Goal: Navigation & Orientation: Find specific page/section

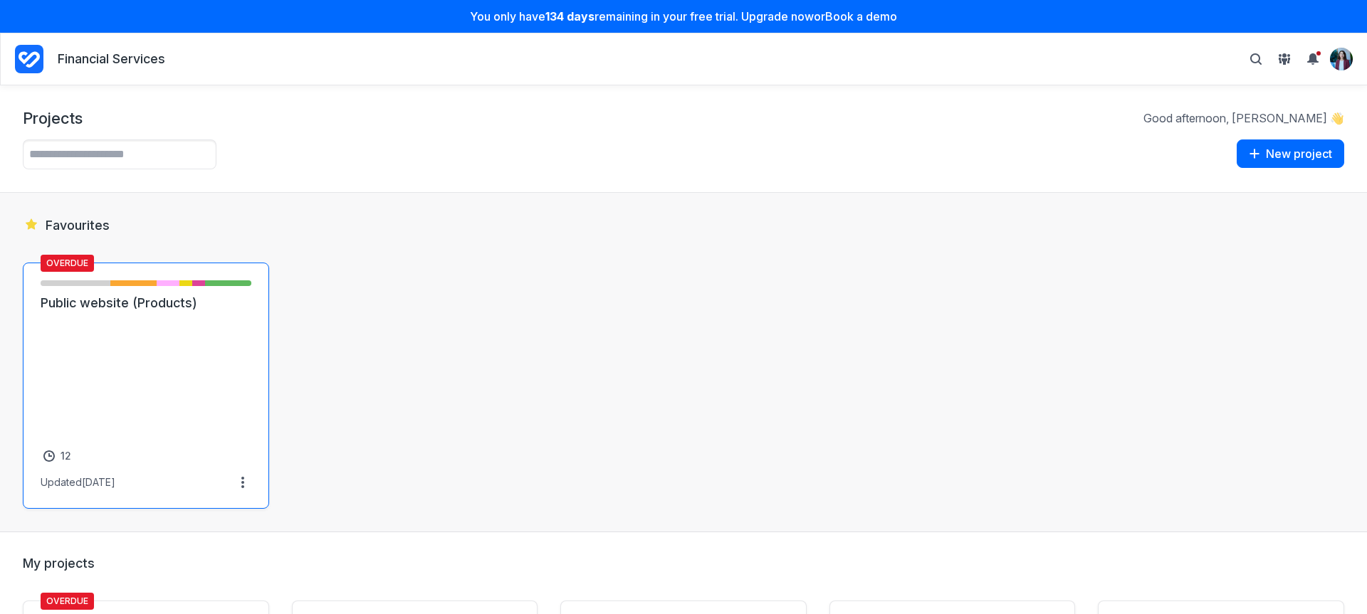
click at [244, 312] on link "Public website (Products)" at bounding box center [146, 303] width 211 height 17
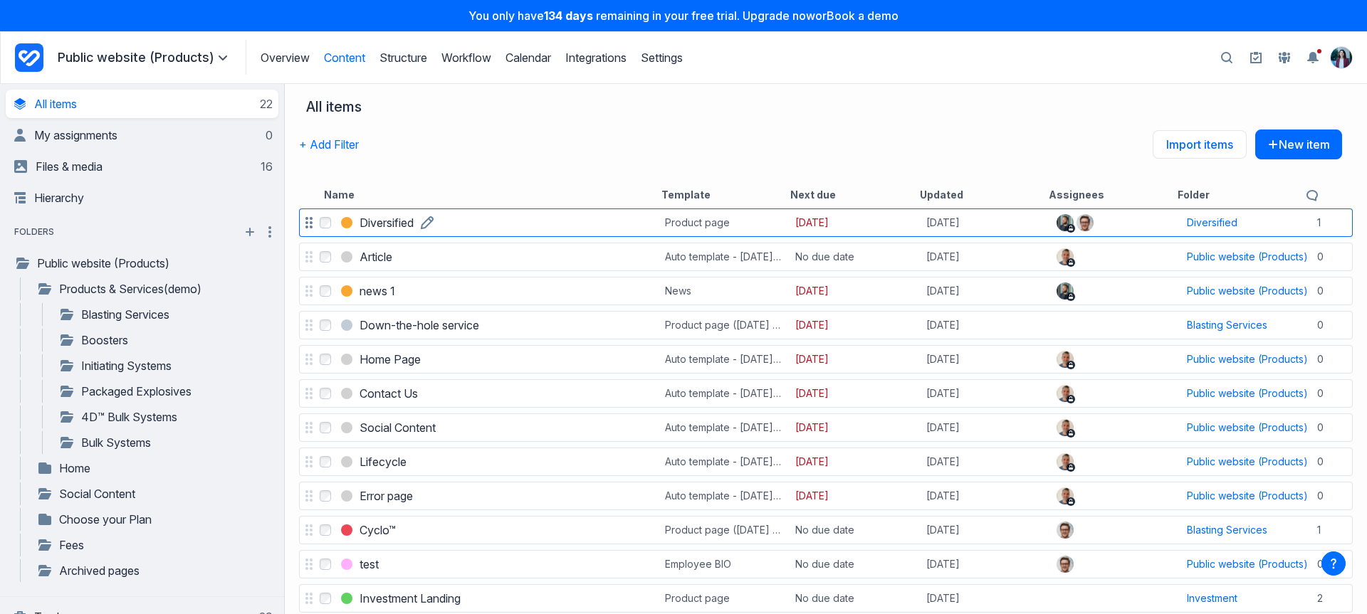
click at [389, 229] on h3 "Diversified" at bounding box center [386, 222] width 54 height 17
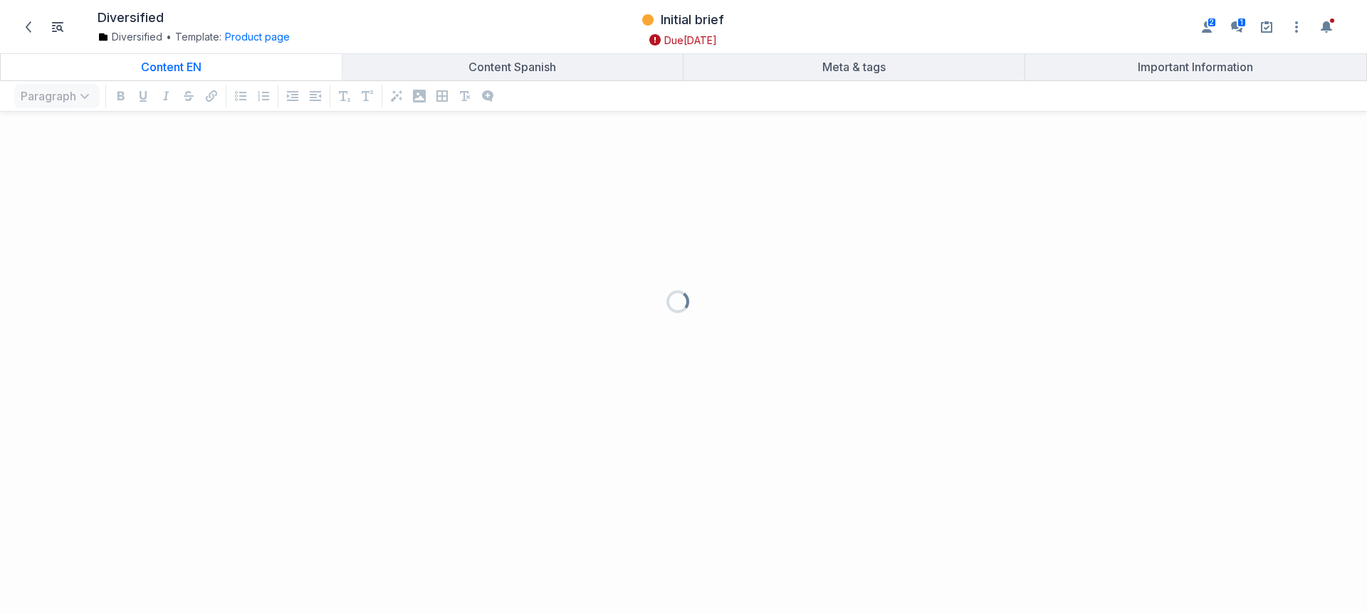
scroll to position [463, 1345]
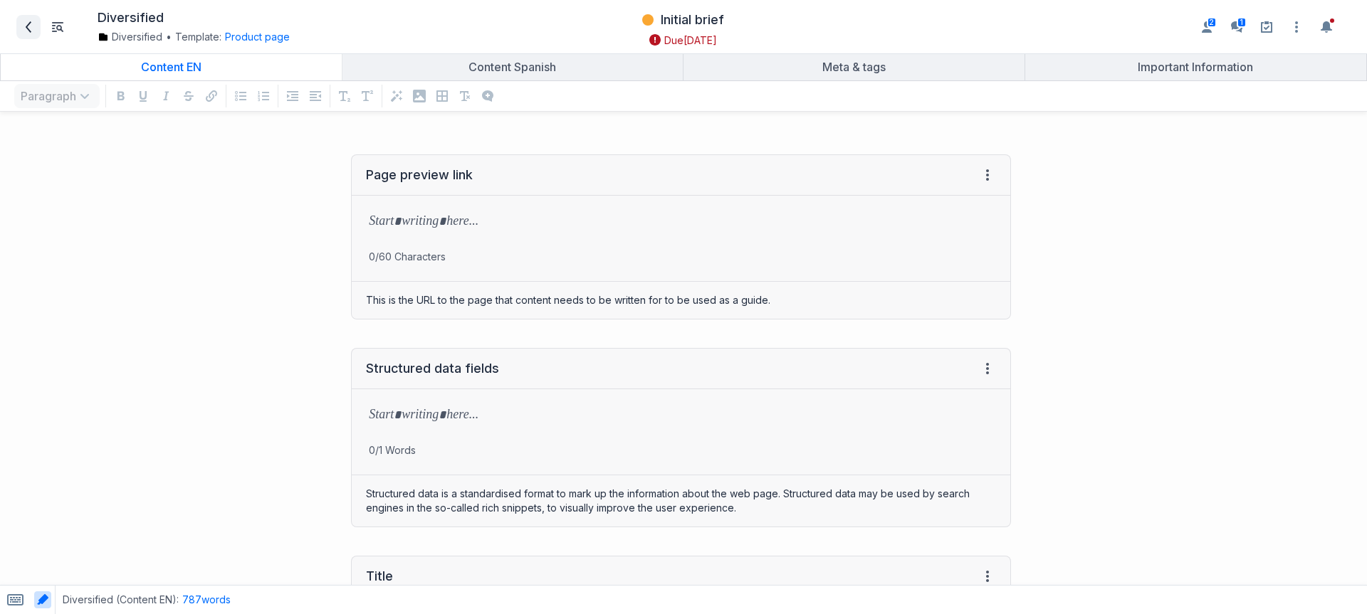
click at [19, 28] on span at bounding box center [28, 27] width 23 height 23
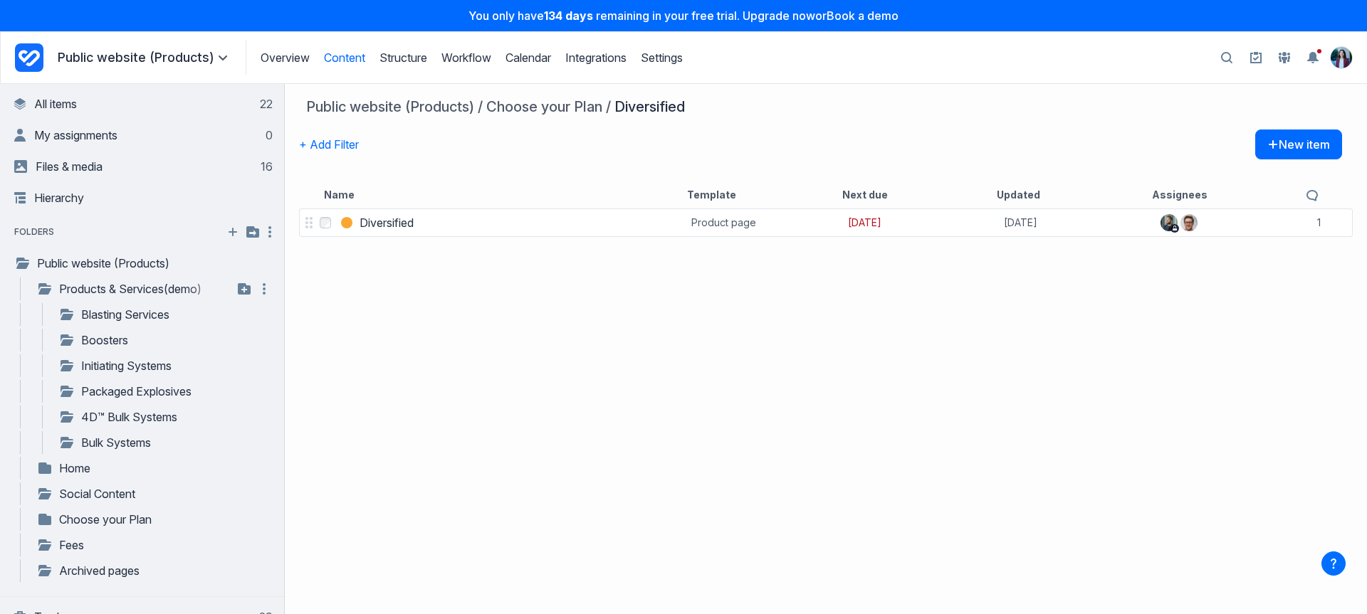
click at [130, 300] on div "**********" at bounding box center [150, 291] width 258 height 26
click at [132, 295] on link "Products & Services(demo)" at bounding box center [134, 288] width 196 height 17
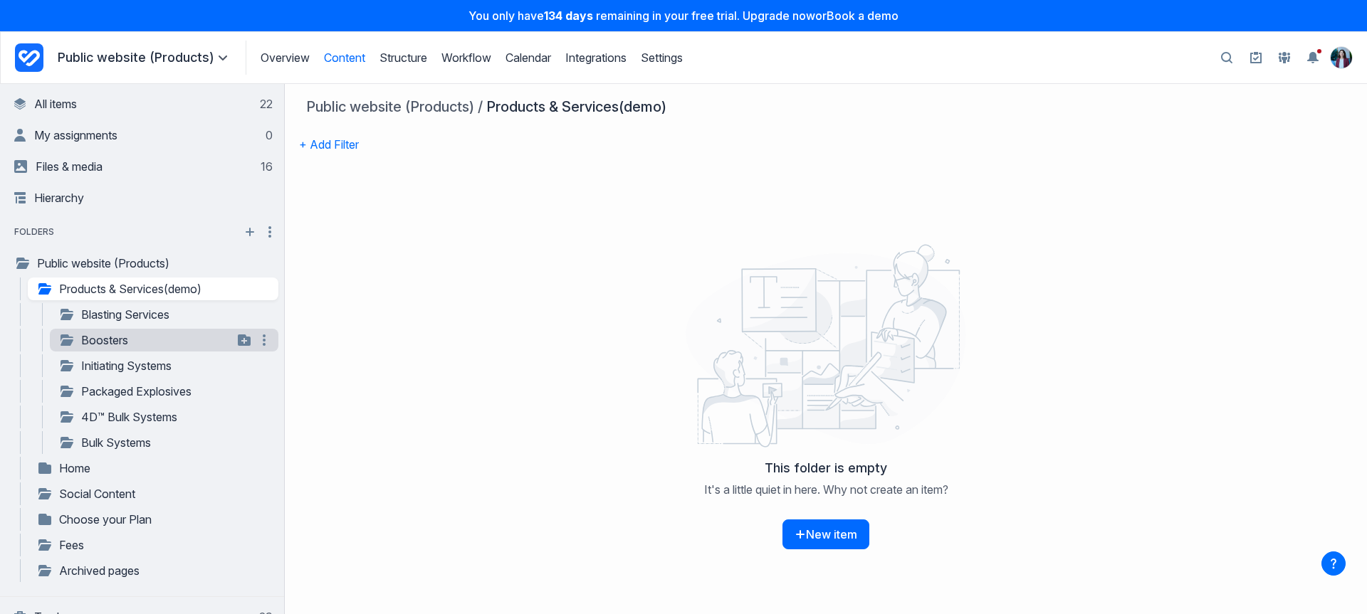
click at [110, 354] on div "**********" at bounding box center [164, 365] width 228 height 23
click at [124, 327] on div "**********" at bounding box center [161, 316] width 236 height 26
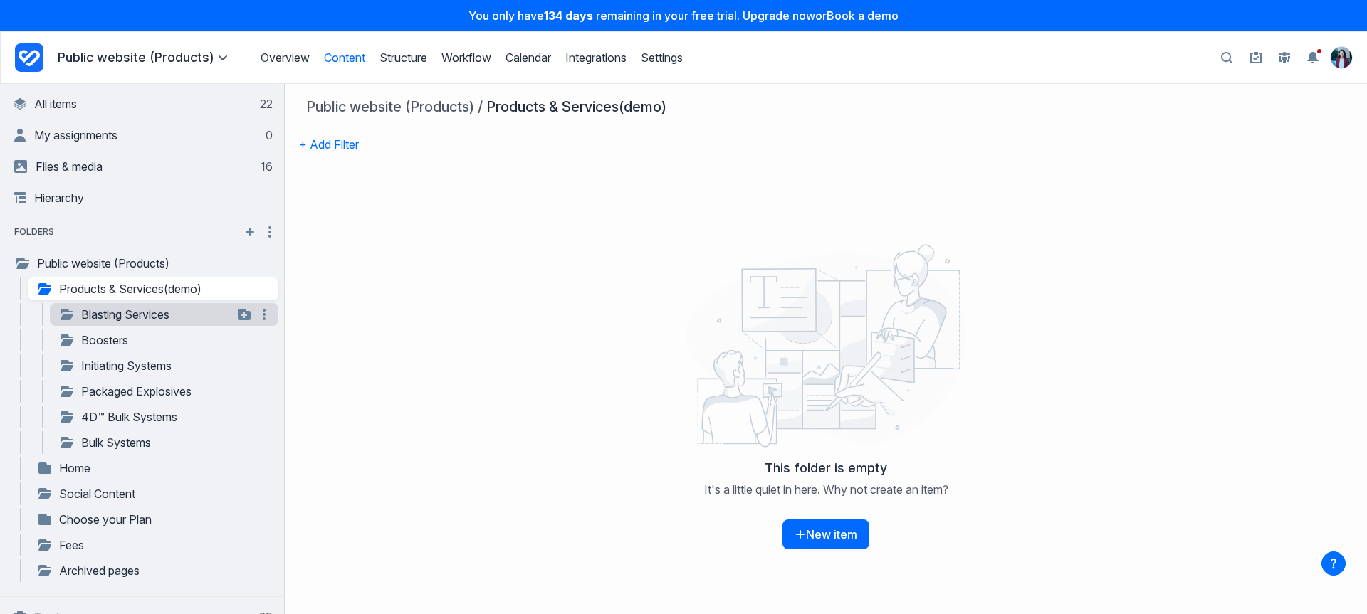
click at [140, 317] on link "Blasting Services" at bounding box center [145, 314] width 174 height 17
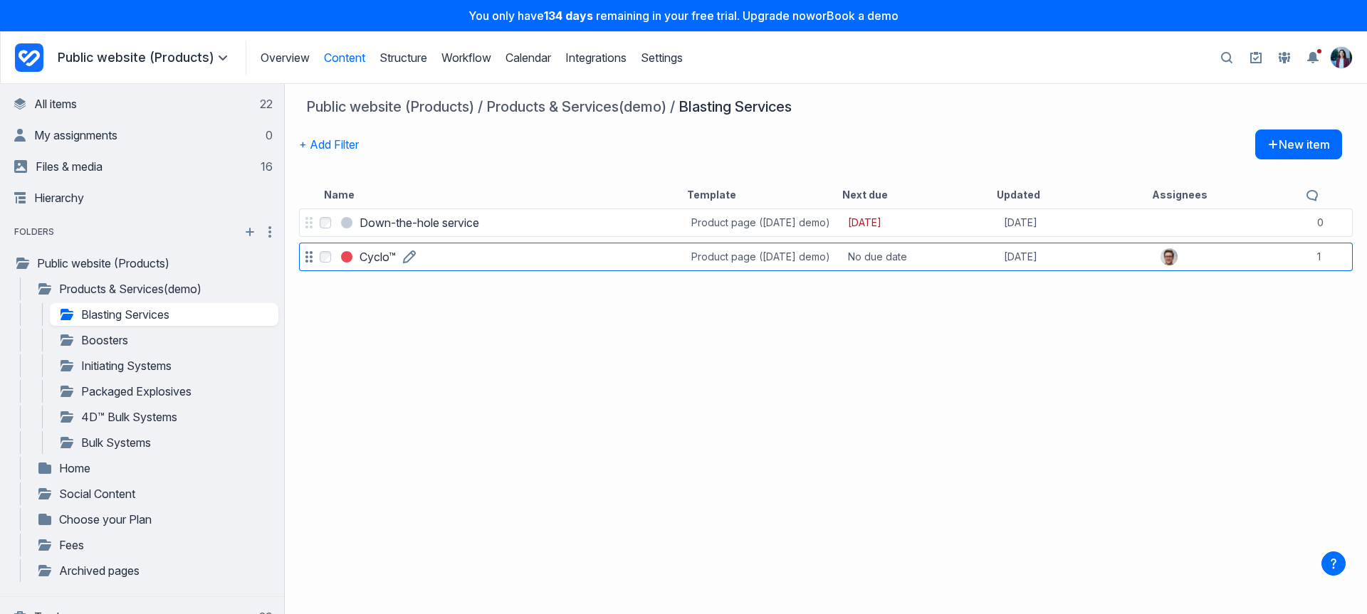
click at [363, 255] on h3 "Cyclo™" at bounding box center [377, 256] width 36 height 17
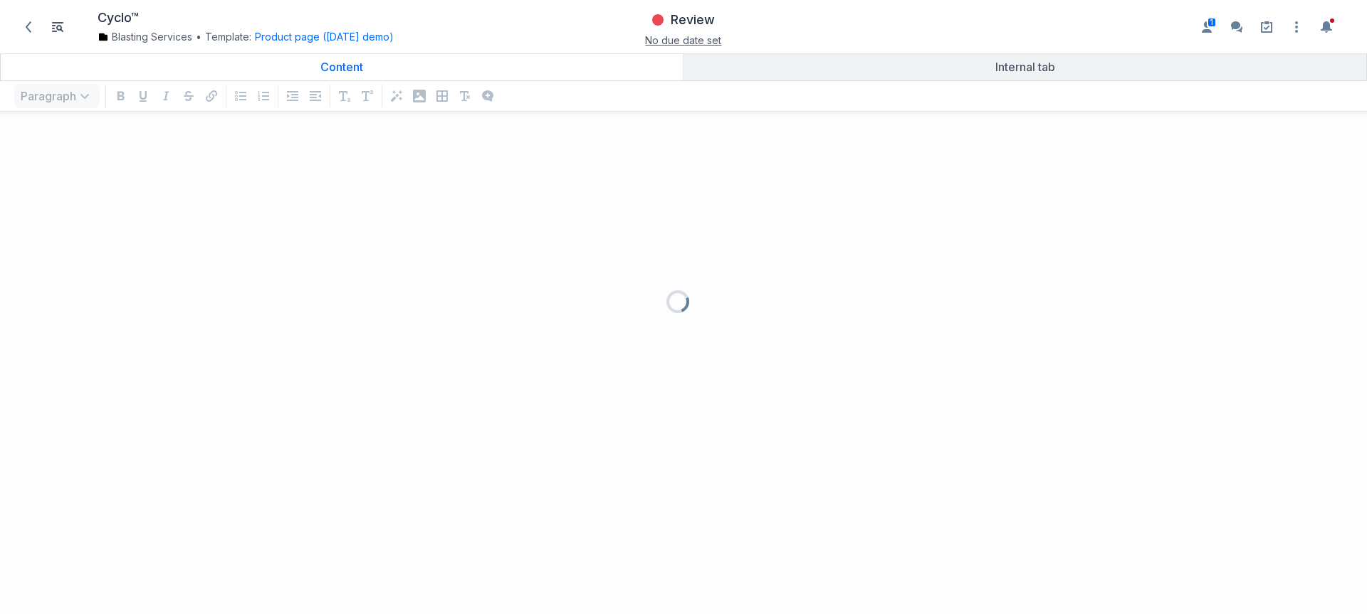
scroll to position [463, 1345]
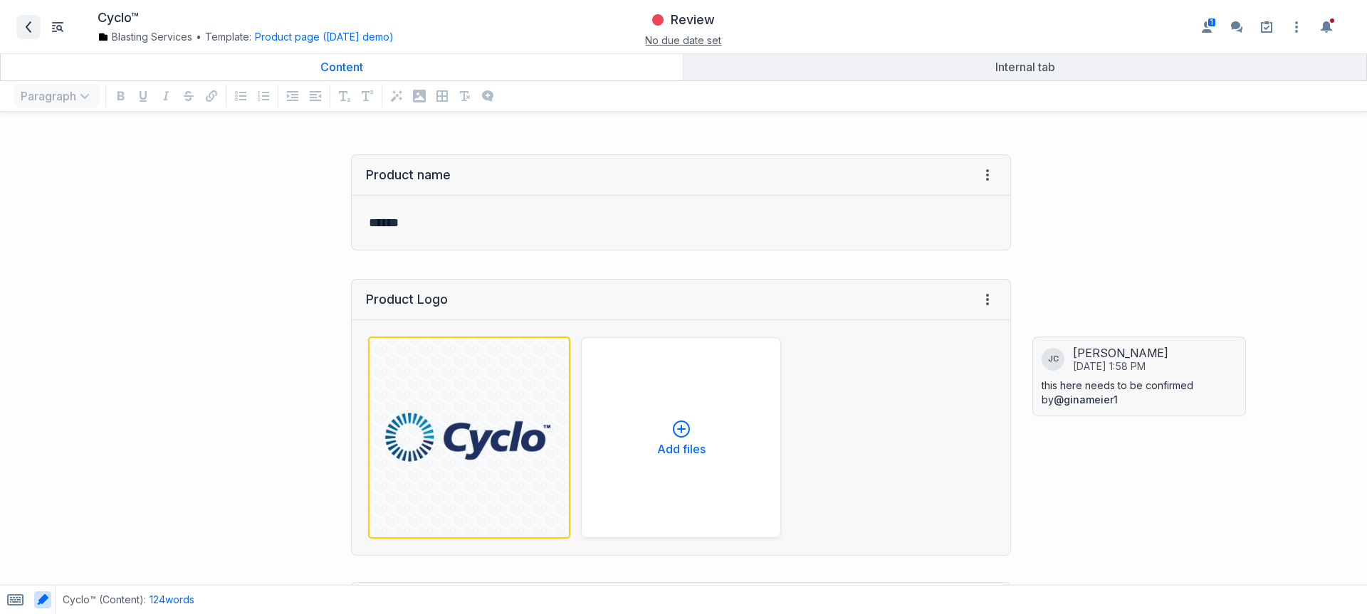
click at [23, 24] on icon at bounding box center [28, 26] width 11 height 11
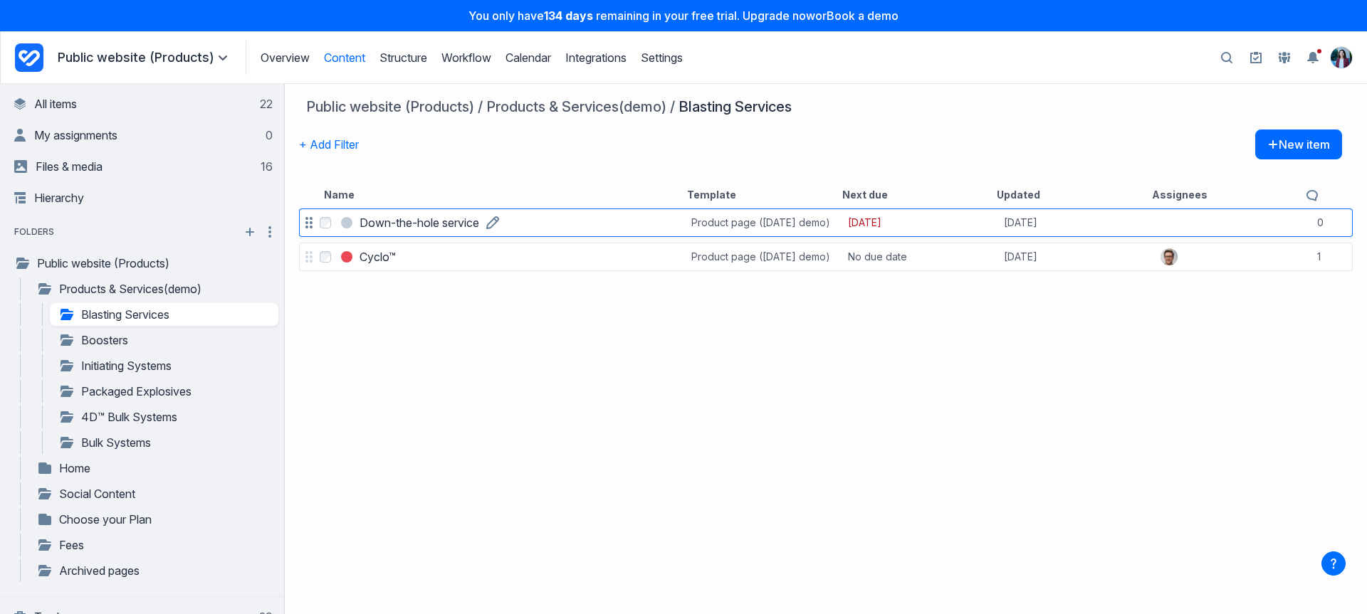
click at [445, 219] on h3 "Down-the-hole service" at bounding box center [419, 222] width 120 height 17
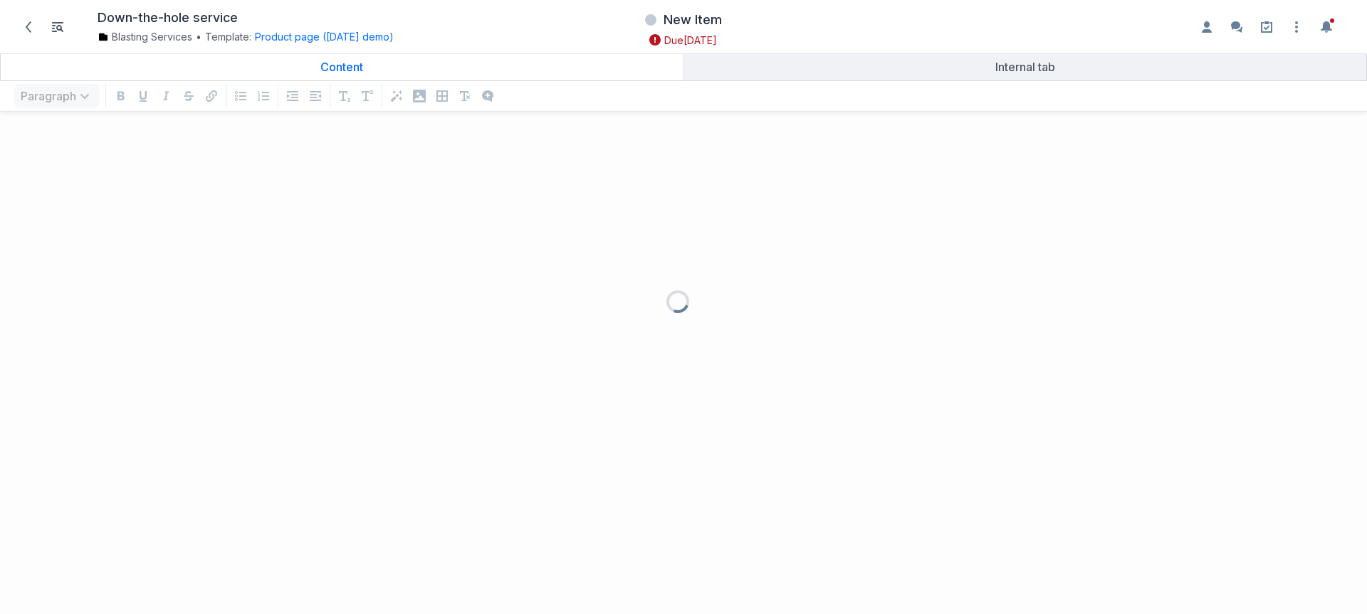
scroll to position [463, 1345]
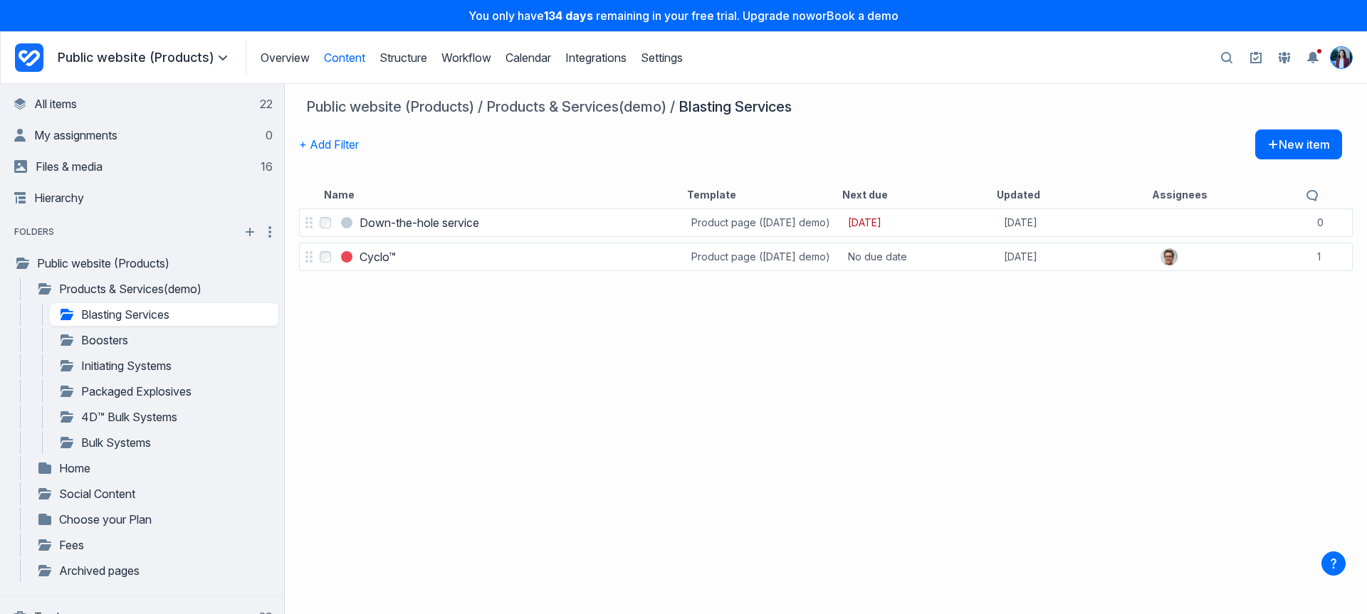
click at [1332, 57] on img "View profile menu" at bounding box center [1340, 57] width 21 height 21
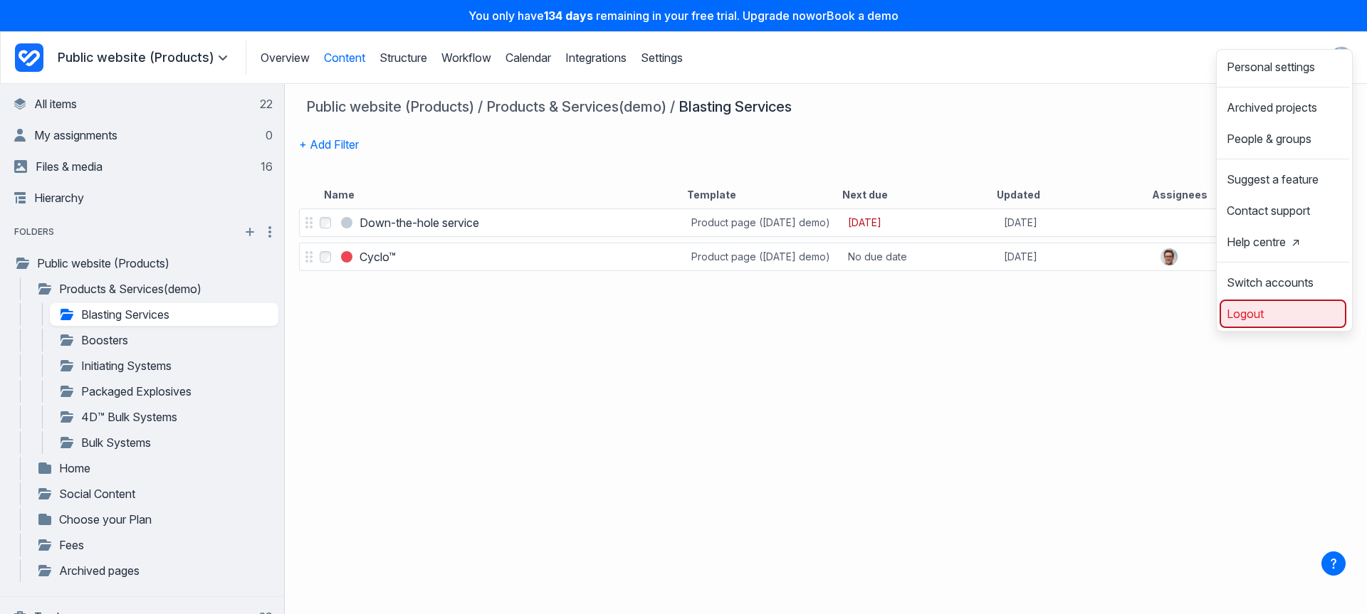
click at [1237, 320] on span "Logout" at bounding box center [1244, 313] width 37 height 11
